Goal: Task Accomplishment & Management: Use online tool/utility

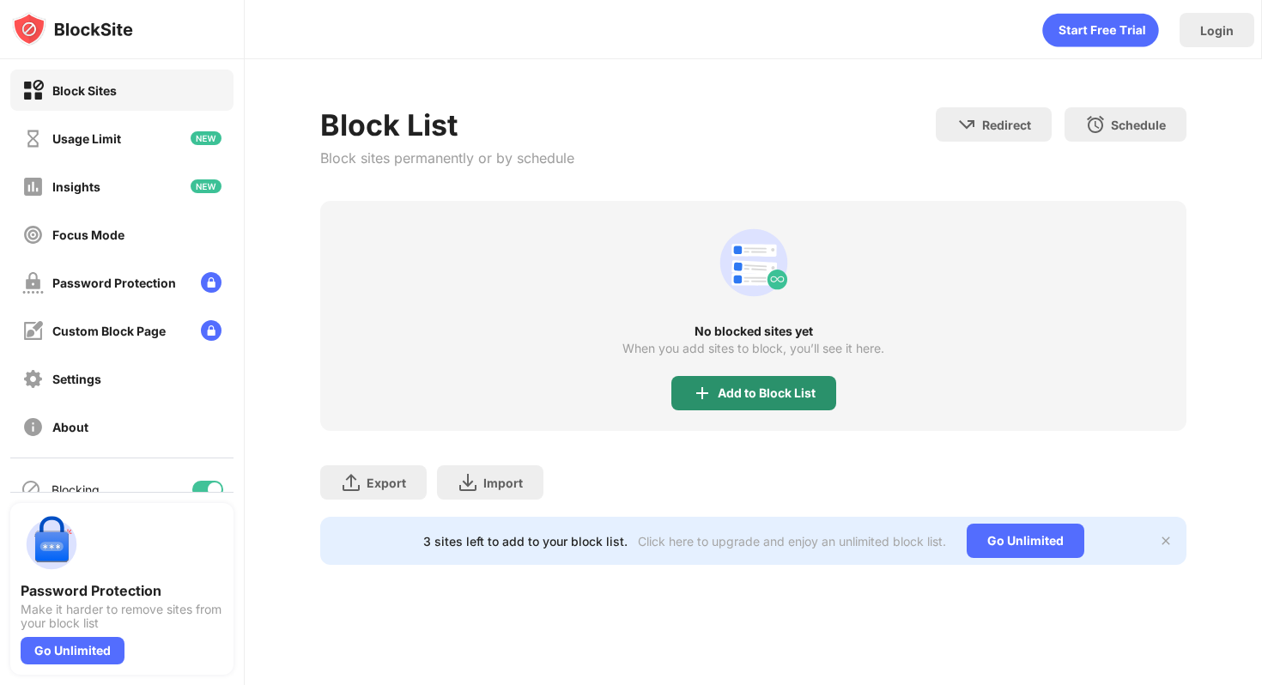
click at [815, 395] on div "Add to Block List" at bounding box center [754, 393] width 165 height 34
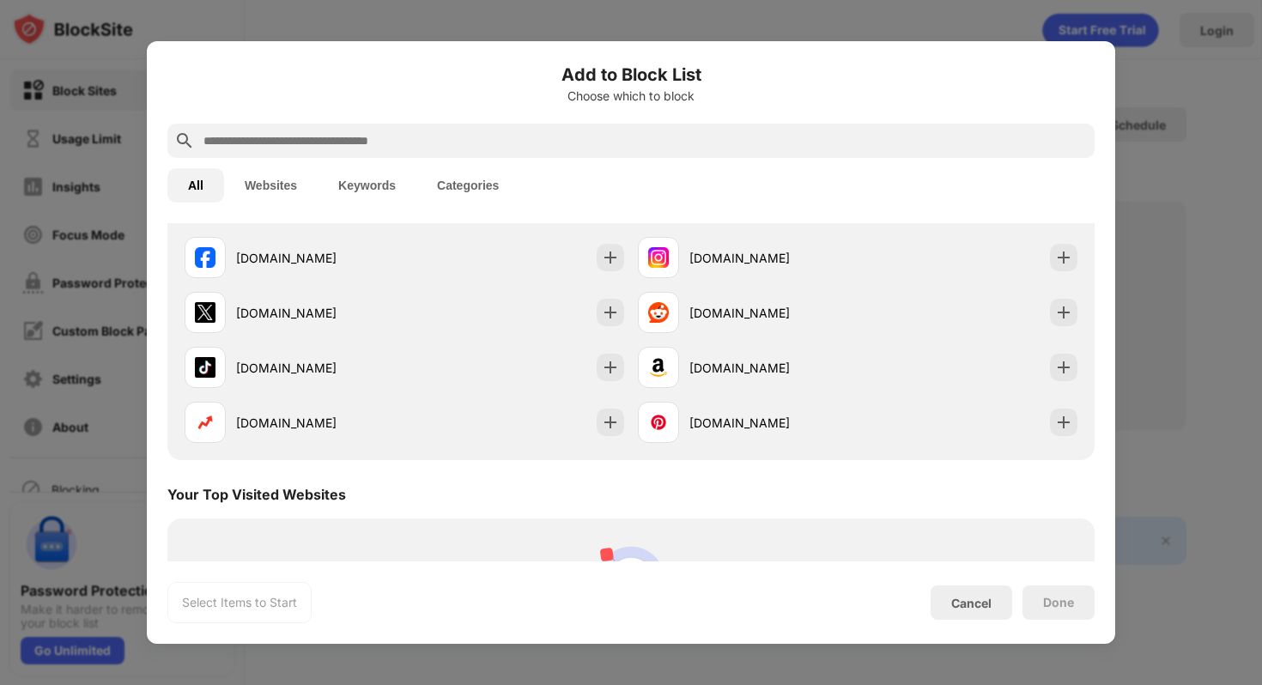
scroll to position [360, 0]
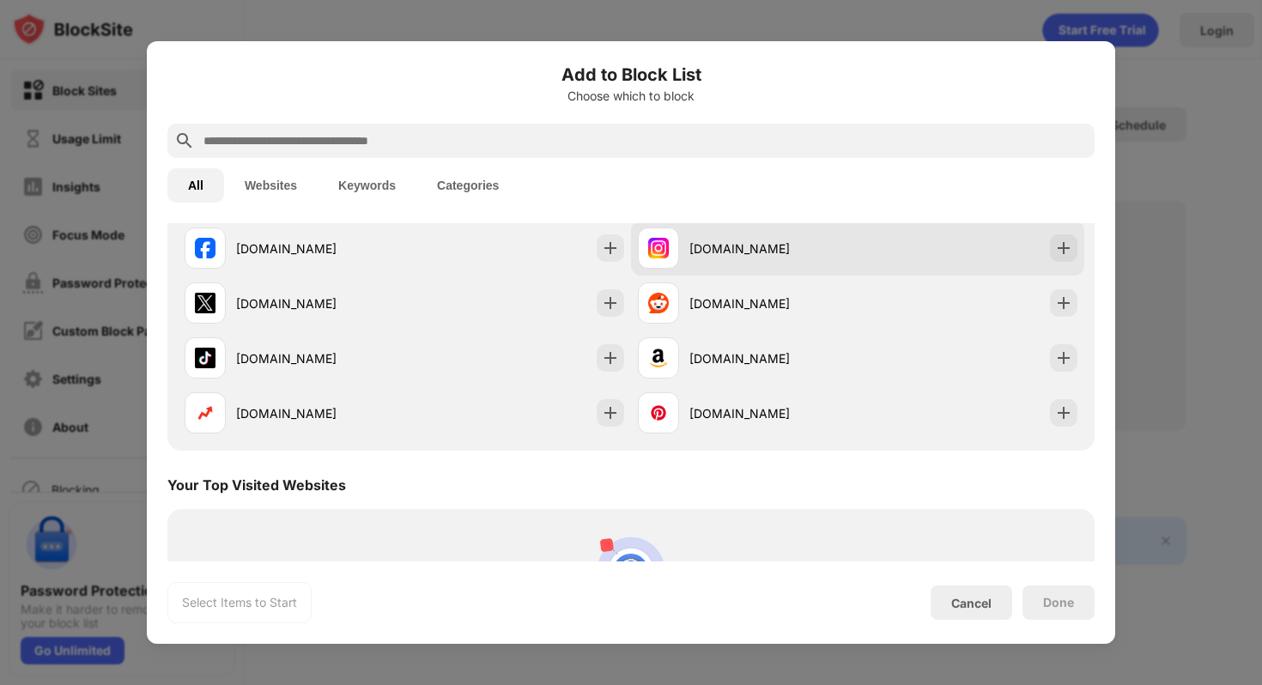
click at [823, 249] on div "[DOMAIN_NAME]" at bounding box center [774, 249] width 168 height 18
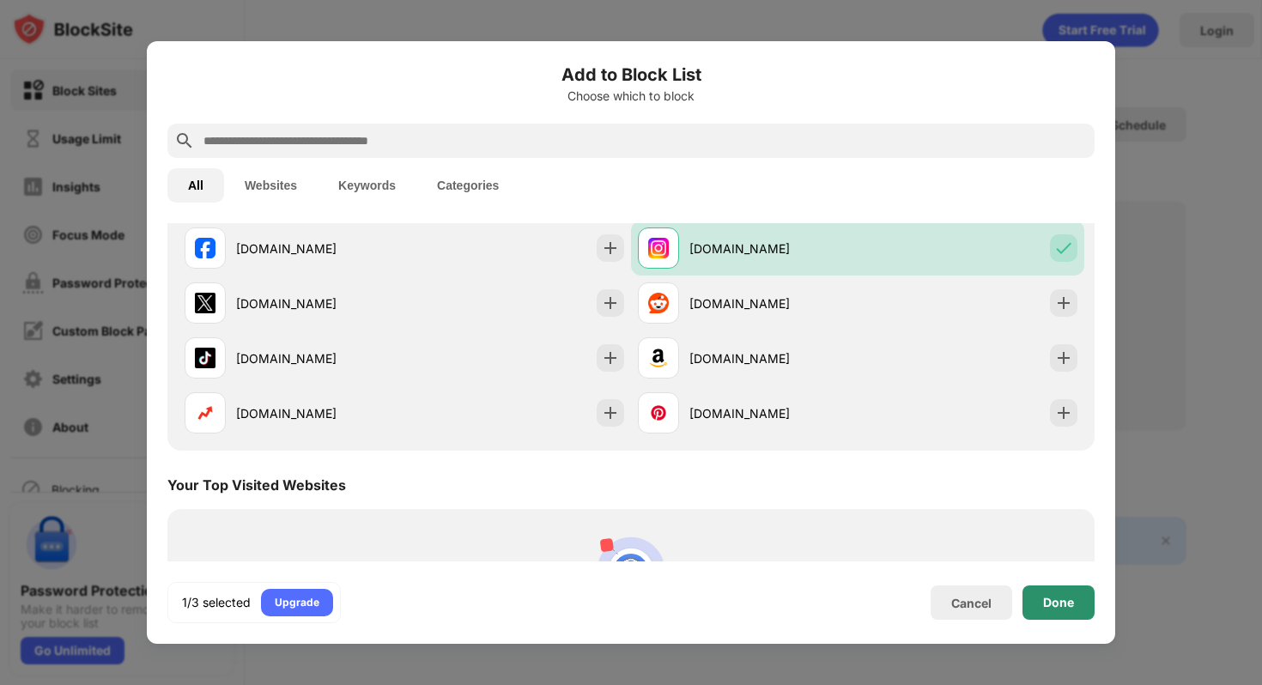
click at [1049, 605] on div "Done" at bounding box center [1058, 603] width 31 height 14
